Goal: Check status: Check status

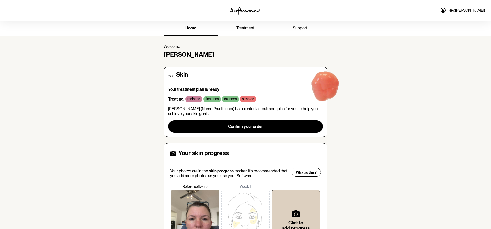
click at [247, 28] on span "treatment" at bounding box center [245, 28] width 18 height 5
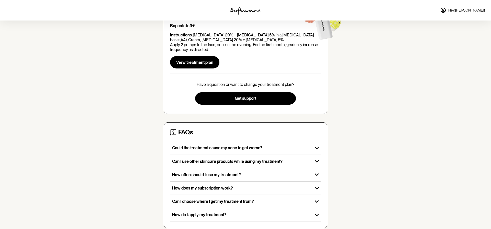
scroll to position [85, 0]
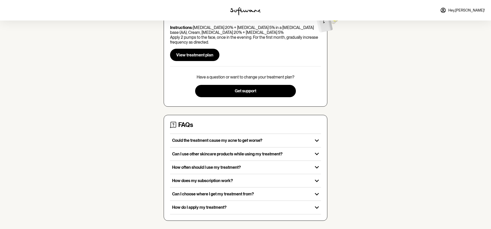
click at [473, 9] on span "Hey, [PERSON_NAME] !" at bounding box center [467, 10] width 37 height 4
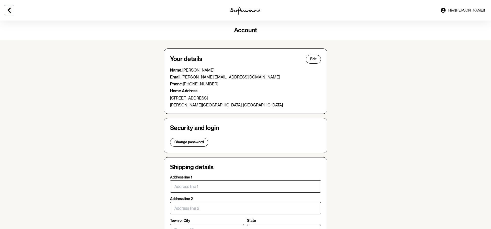
click at [477, 11] on span "Hey, [PERSON_NAME] !" at bounding box center [467, 10] width 37 height 4
click at [446, 10] on icon at bounding box center [443, 10] width 5 height 5
click at [12, 9] on icon at bounding box center [9, 10] width 6 height 6
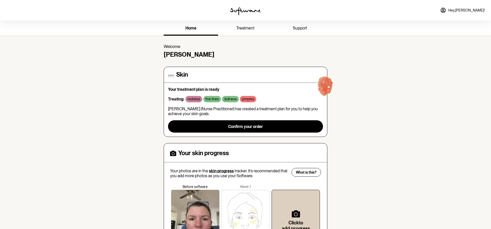
click at [240, 28] on span "treatment" at bounding box center [245, 28] width 18 height 5
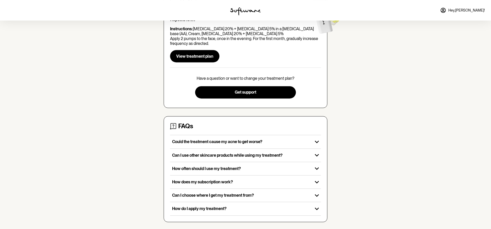
scroll to position [85, 0]
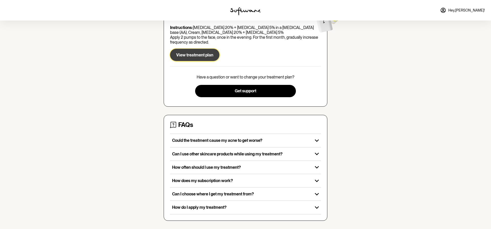
click at [198, 61] on button "View treatment plan" at bounding box center [194, 55] width 49 height 12
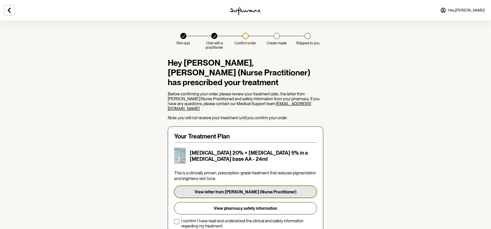
click at [267, 185] on button "View letter from [PERSON_NAME] (Nurse Practitioner)" at bounding box center [245, 191] width 143 height 12
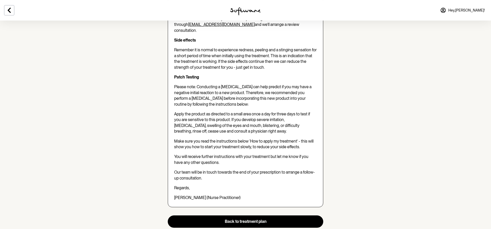
scroll to position [365, 0]
